Goal: Information Seeking & Learning: Learn about a topic

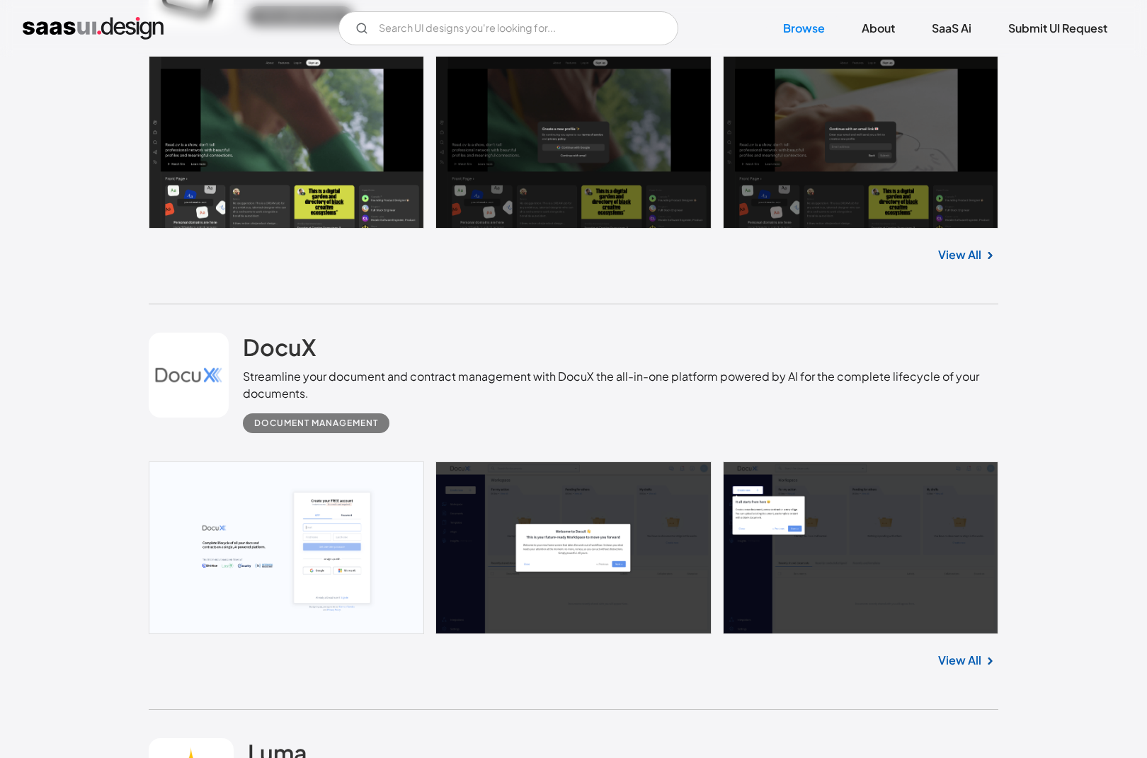
scroll to position [692, 0]
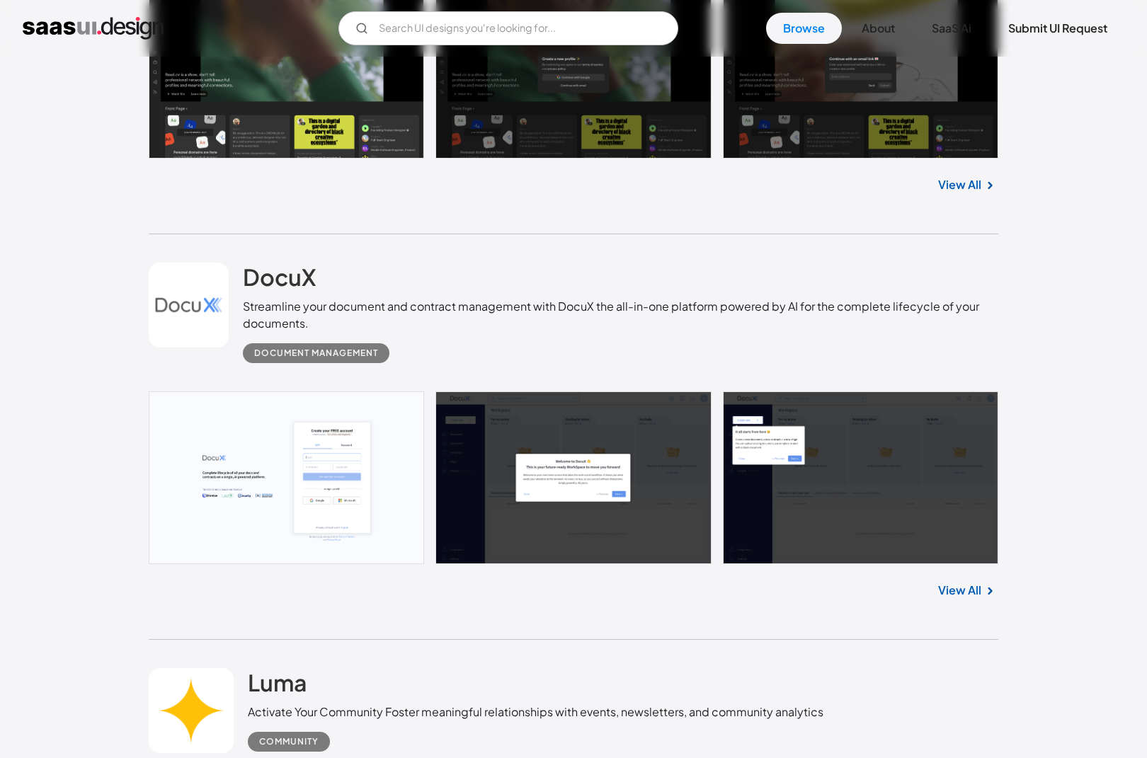
click at [964, 595] on link "View All" at bounding box center [959, 590] width 43 height 17
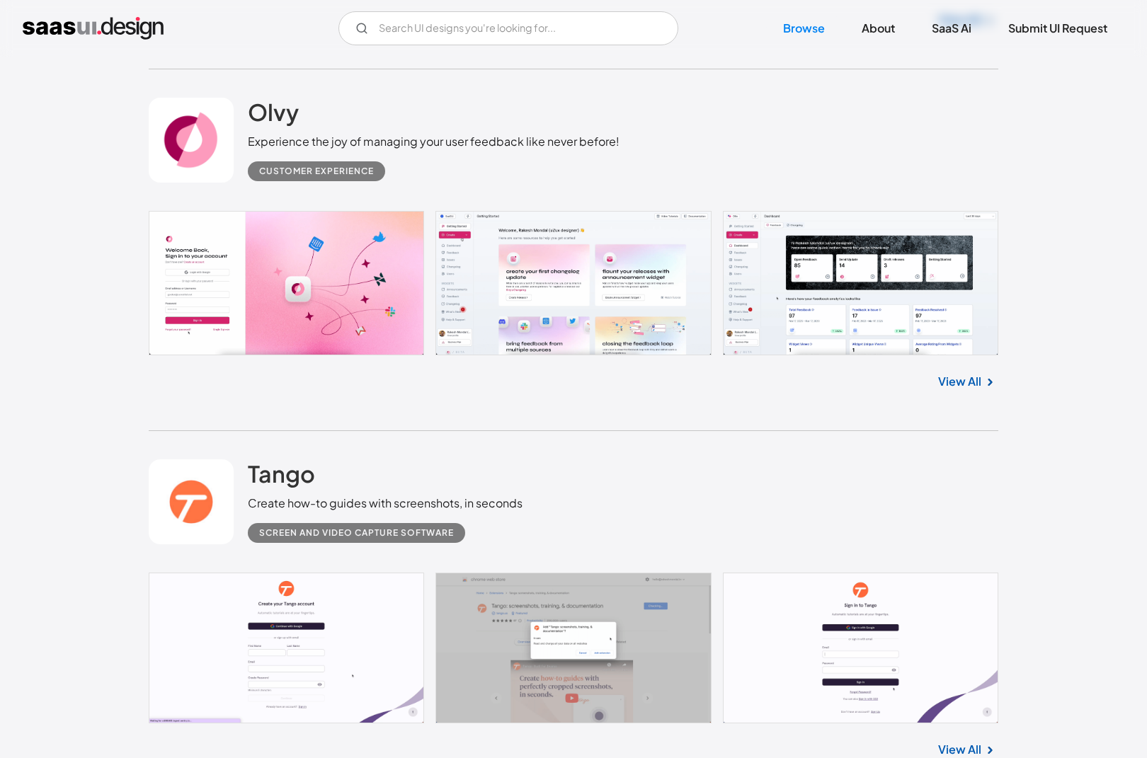
scroll to position [2055, 0]
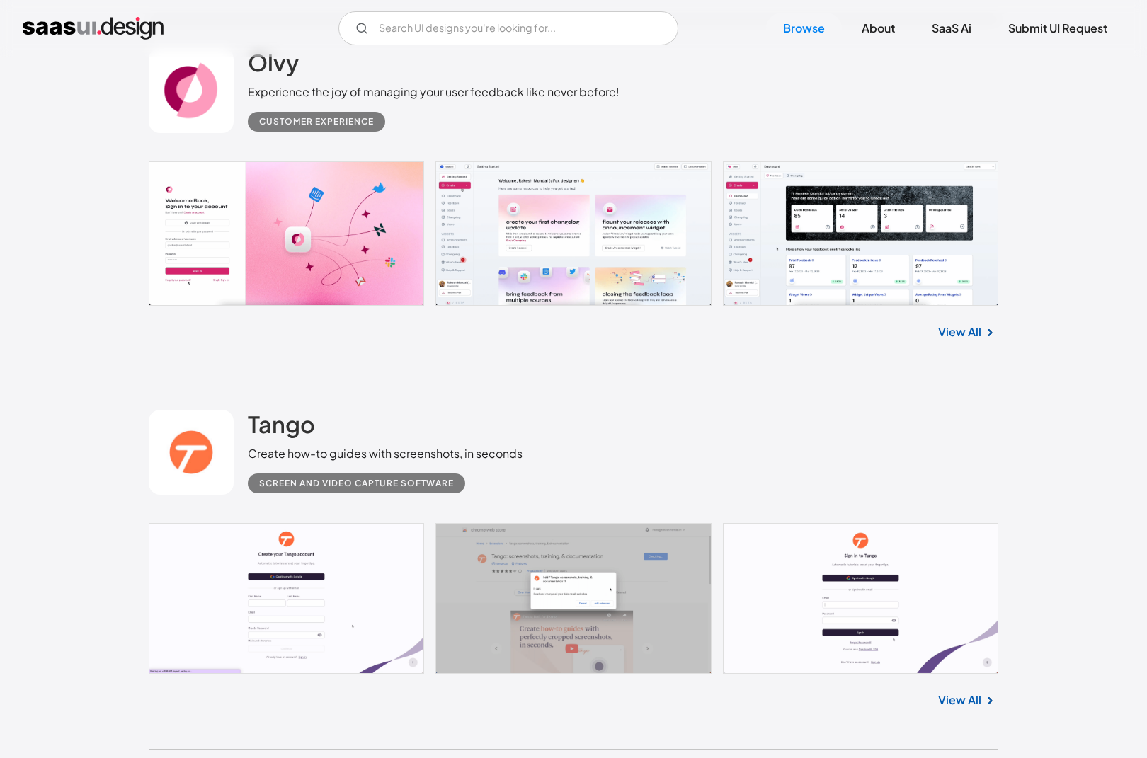
click at [973, 337] on link "View All" at bounding box center [959, 332] width 43 height 17
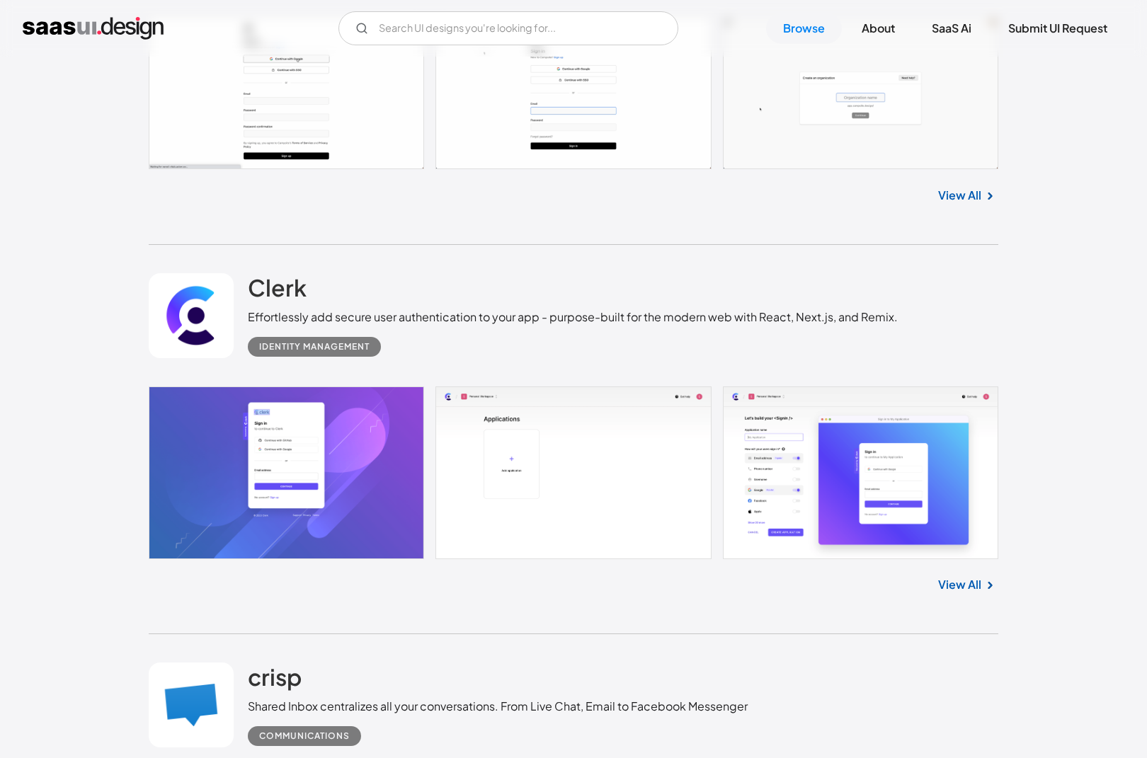
scroll to position [3078, 0]
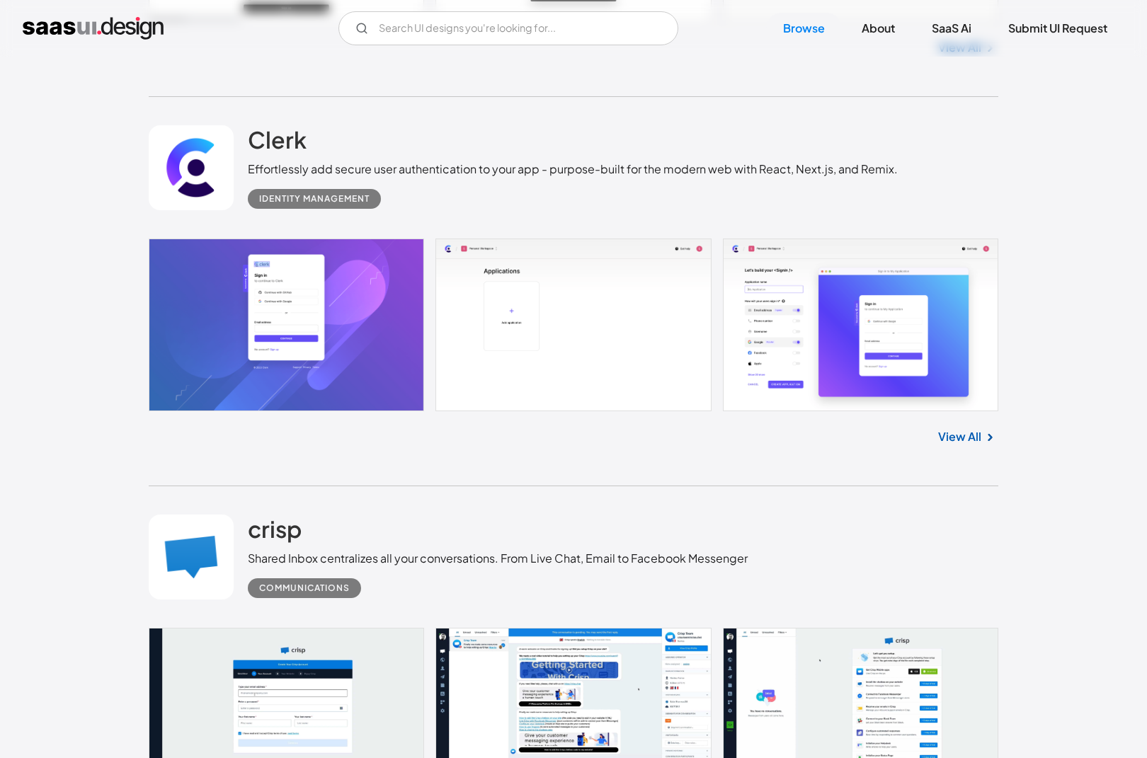
click at [971, 442] on link "View All" at bounding box center [959, 436] width 43 height 17
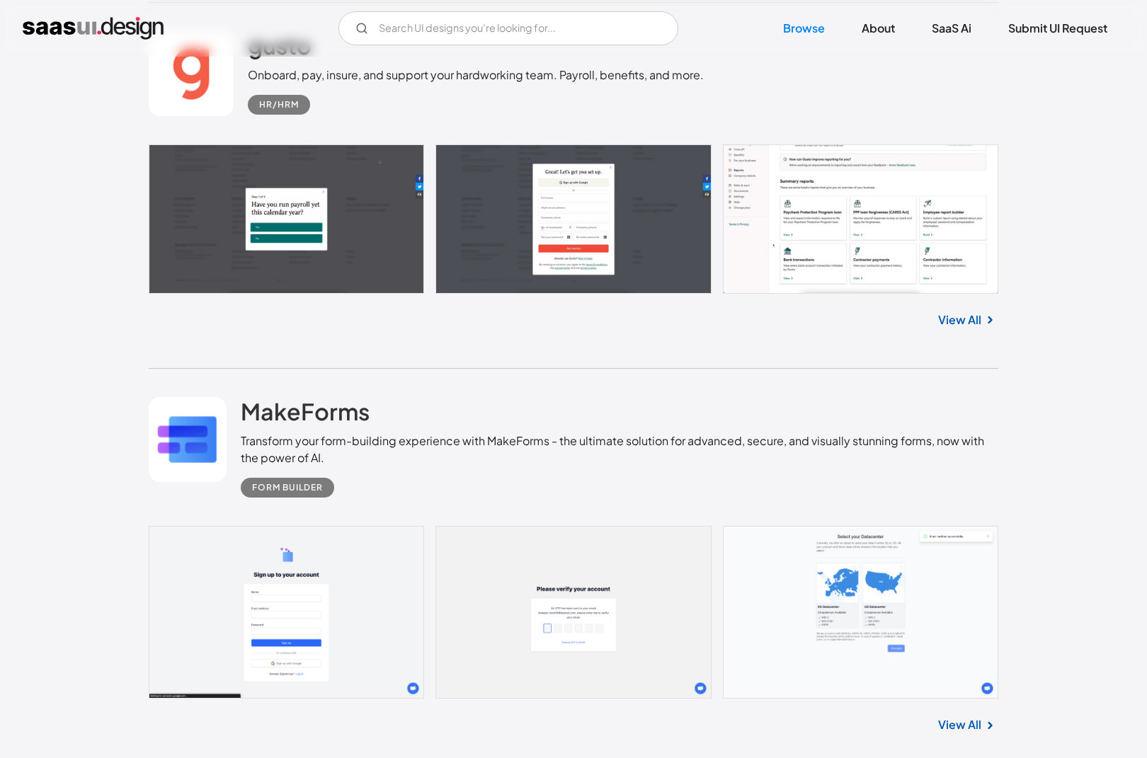
scroll to position [5081, 0]
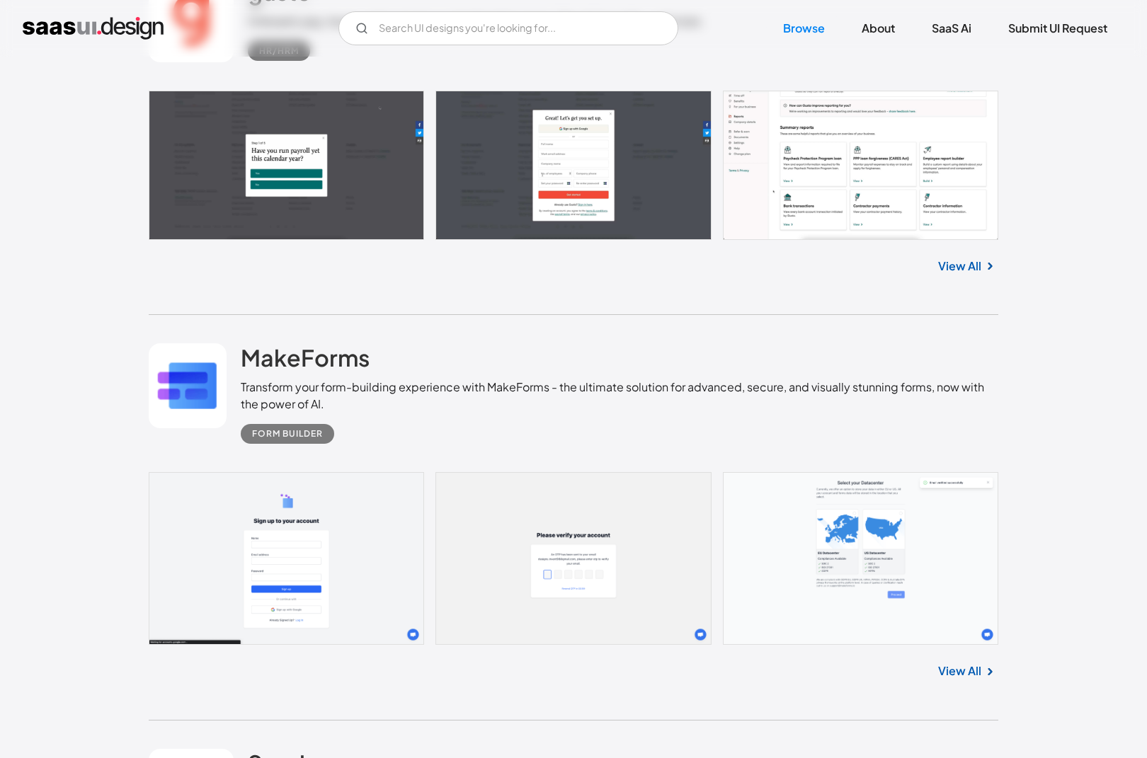
click at [960, 672] on link "View All" at bounding box center [959, 671] width 43 height 17
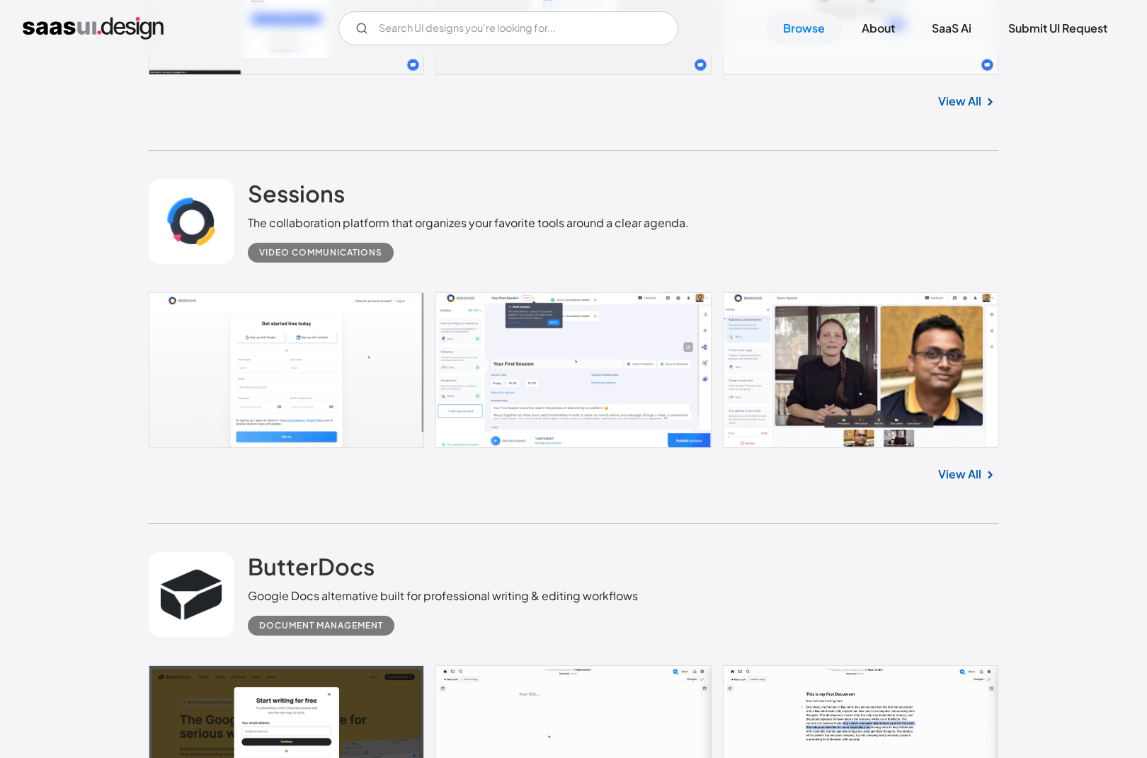
scroll to position [5652, 0]
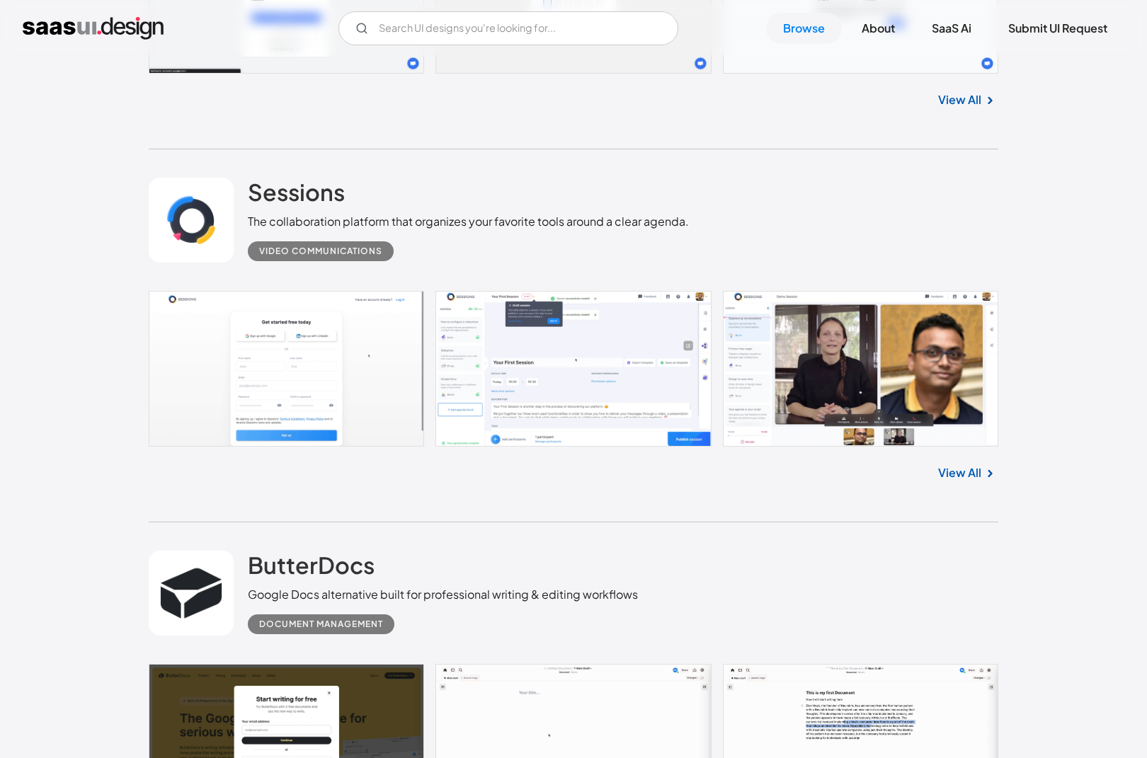
click at [956, 478] on link "View All" at bounding box center [959, 472] width 43 height 17
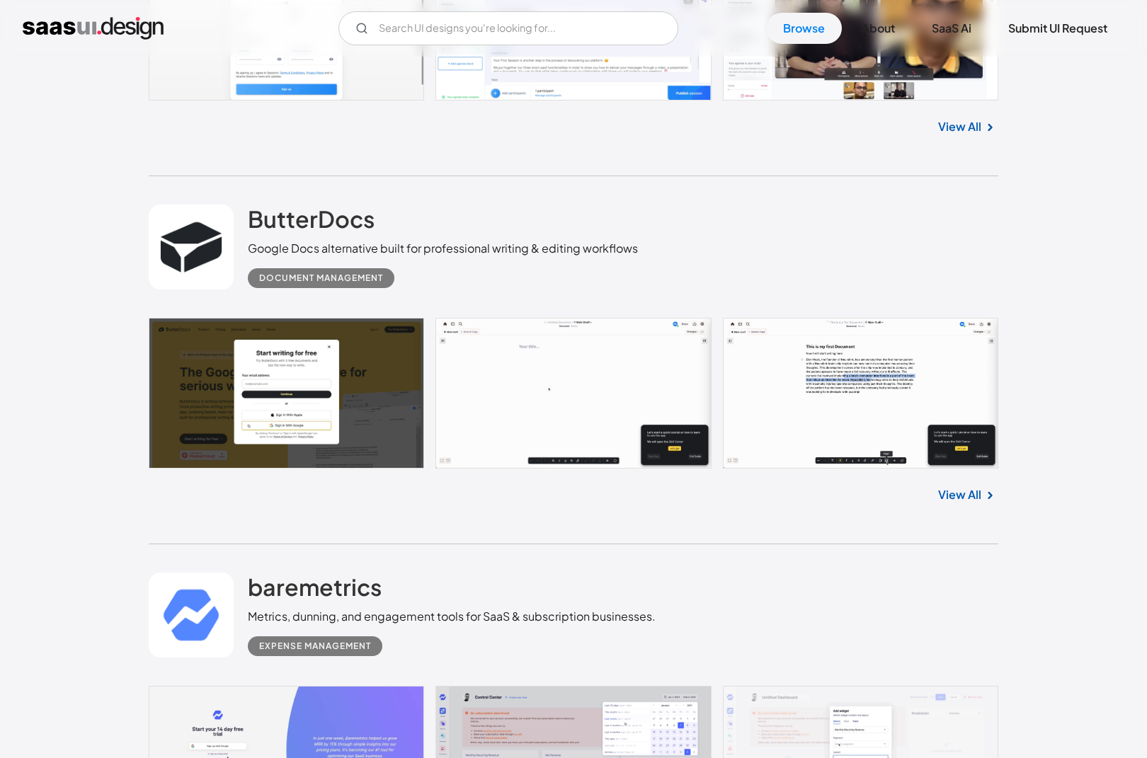
scroll to position [5999, 0]
click at [961, 499] on link "View All" at bounding box center [959, 494] width 43 height 17
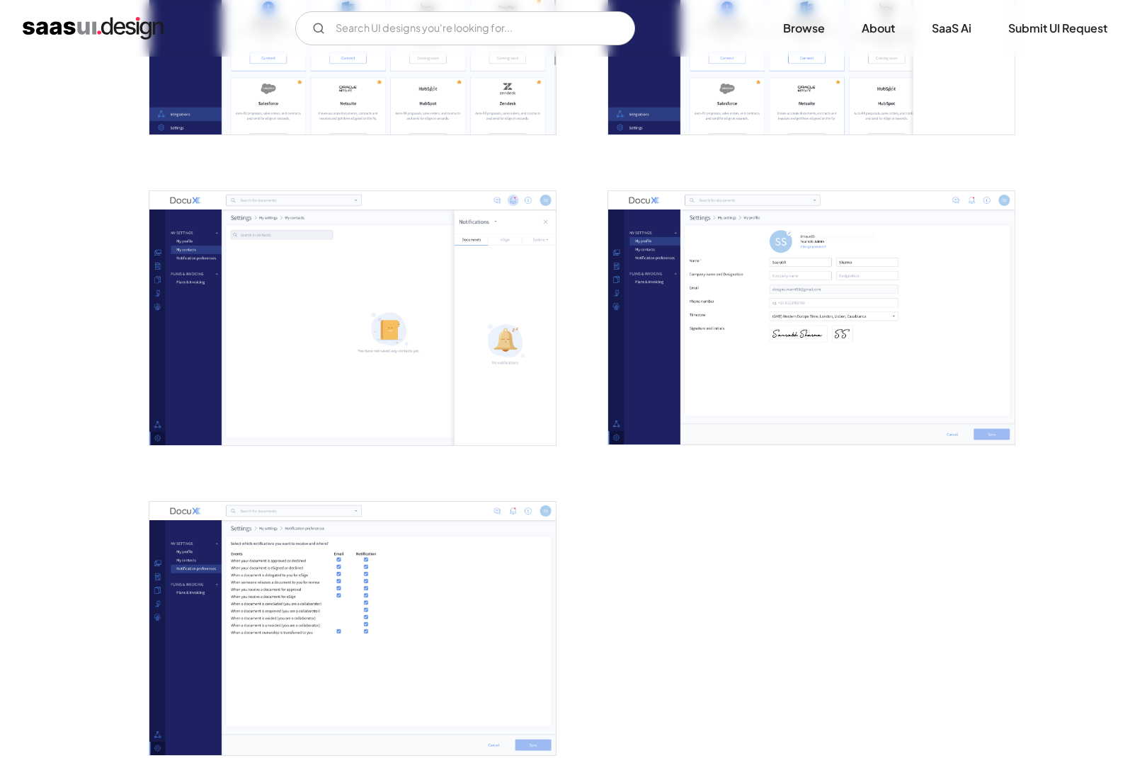
scroll to position [3461, 0]
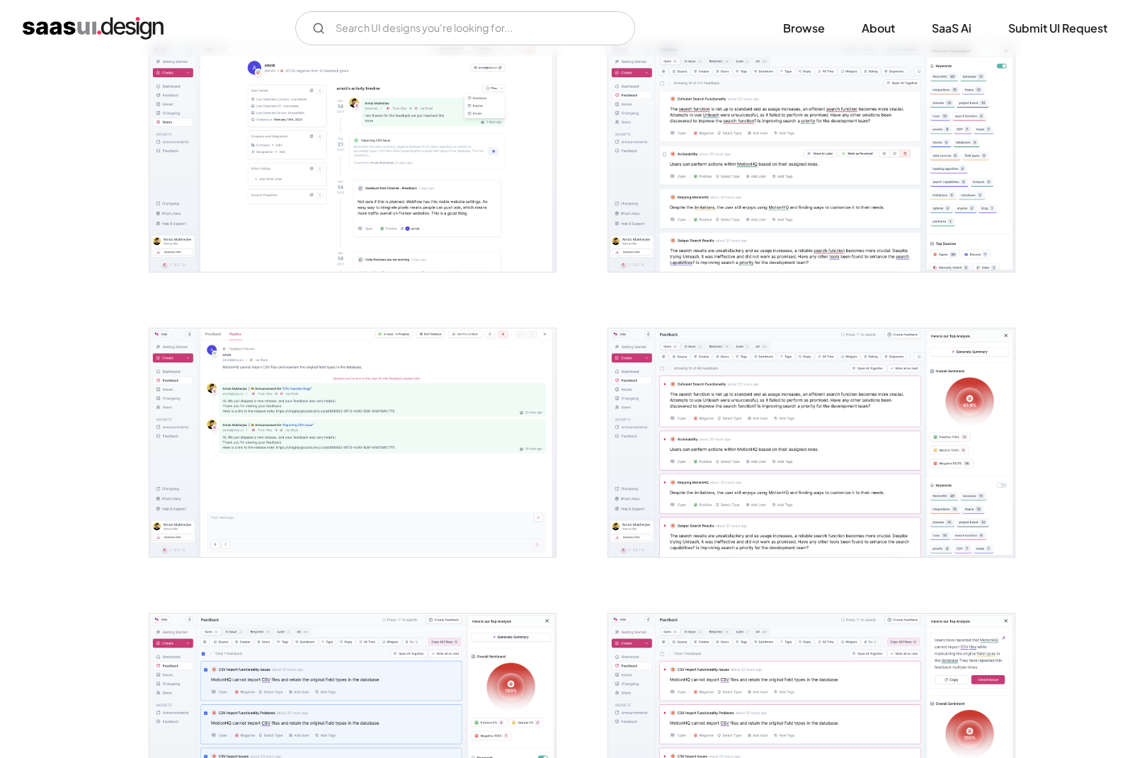
scroll to position [1160, 0]
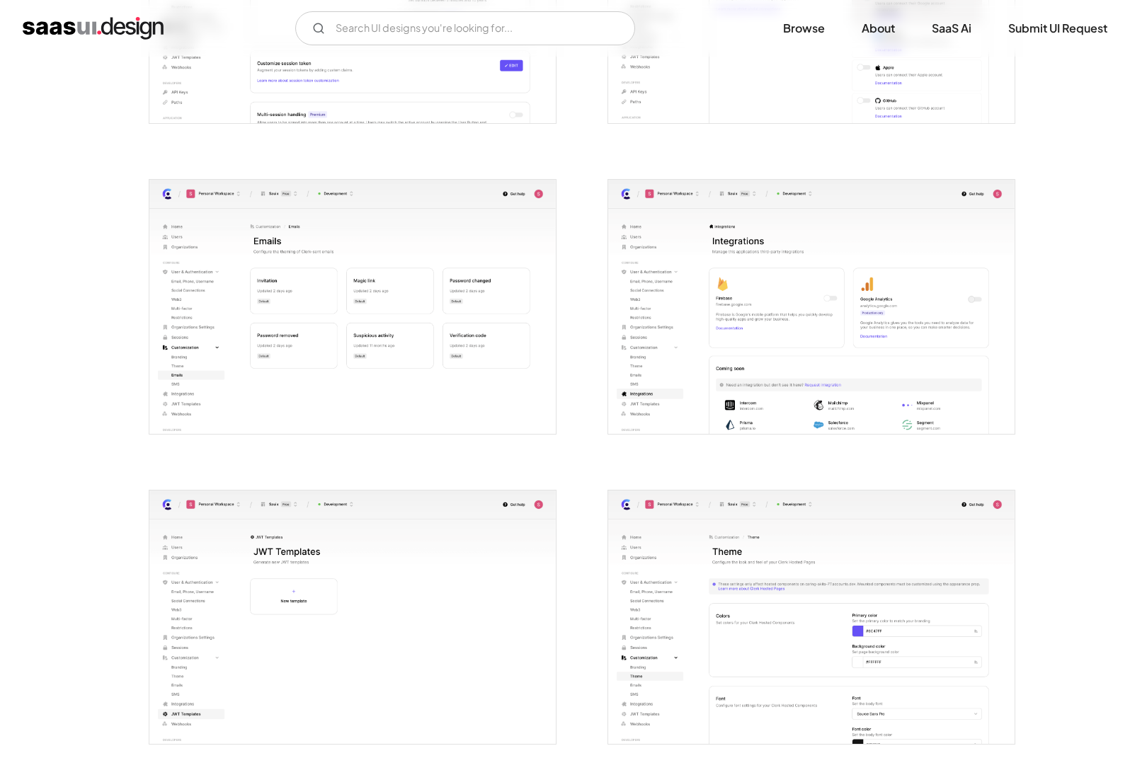
scroll to position [2323, 0]
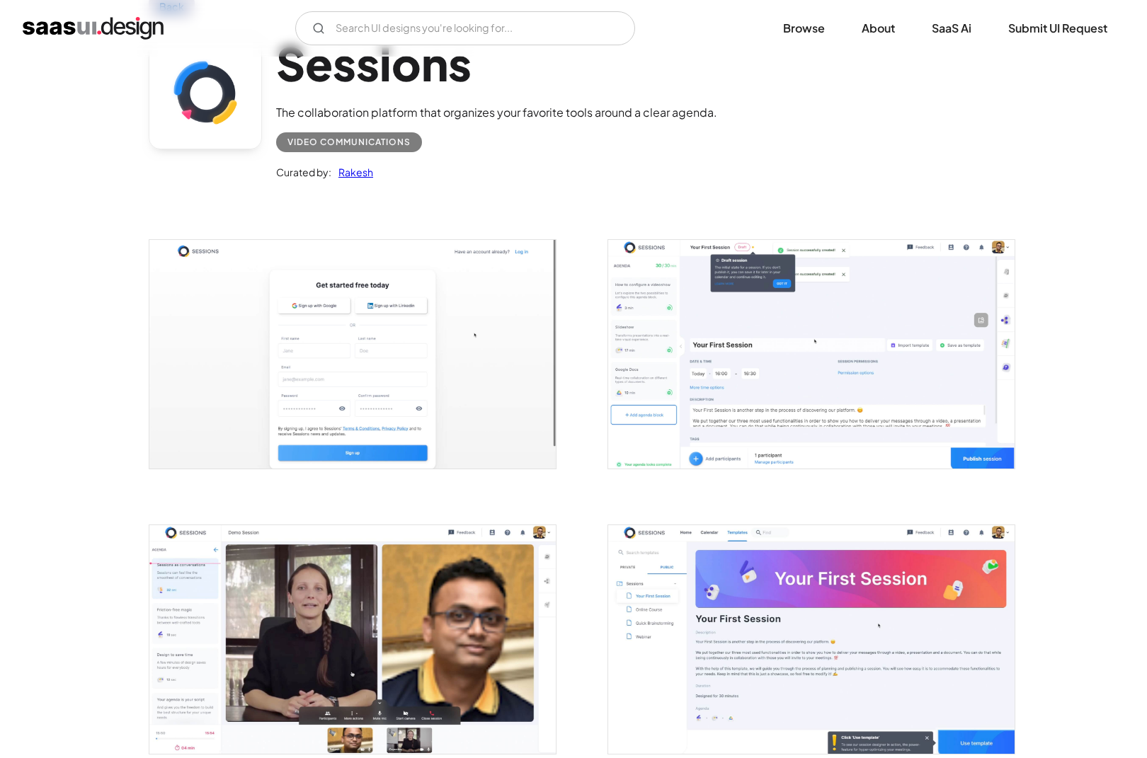
scroll to position [108, 0]
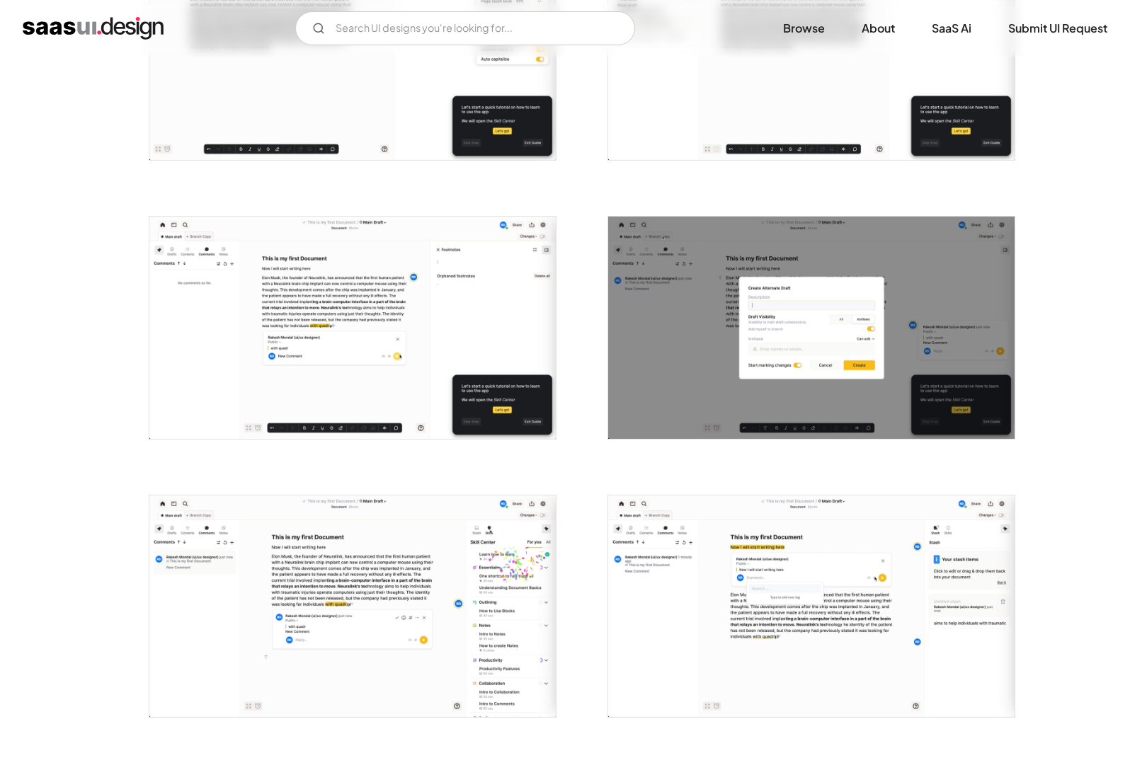
scroll to position [998, 0]
